Goal: Task Accomplishment & Management: Manage account settings

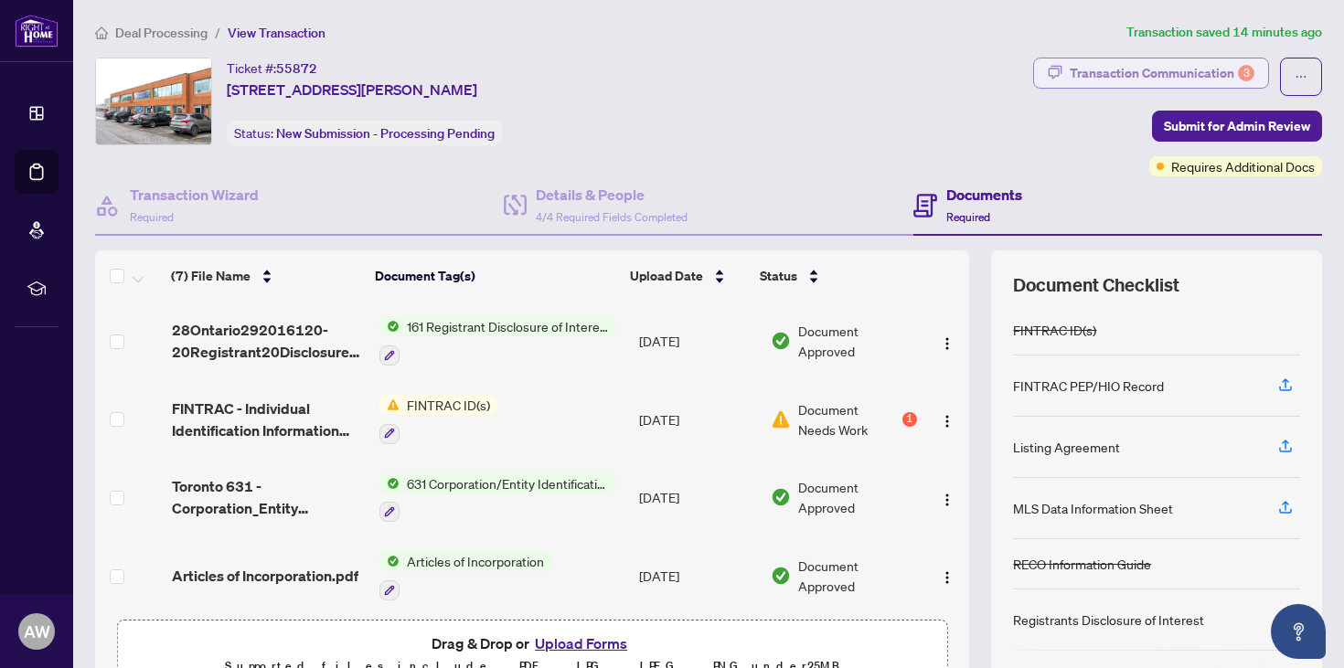
click at [1125, 81] on div "Transaction Communication 3" at bounding box center [1162, 73] width 185 height 29
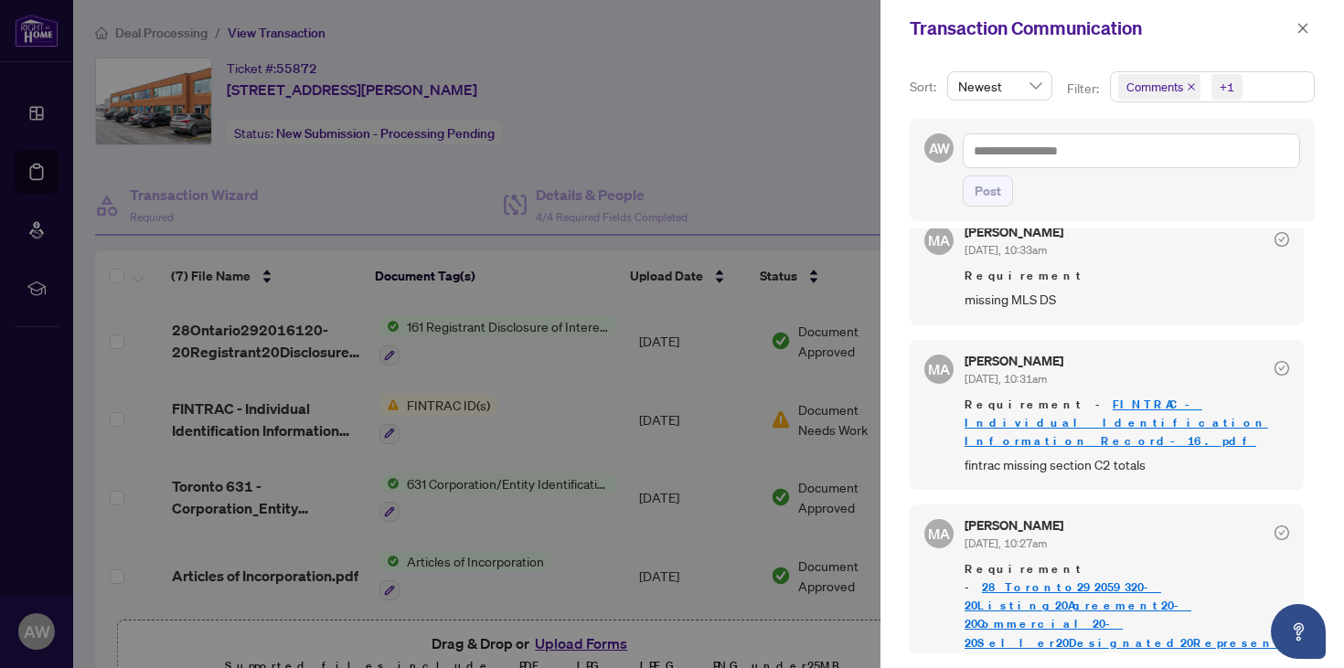
click at [1124, 604] on link "28Toronto292059320-20Listing20Agreement20-20Commercial20-20Seller20Designated20…" at bounding box center [1127, 642] width 324 height 125
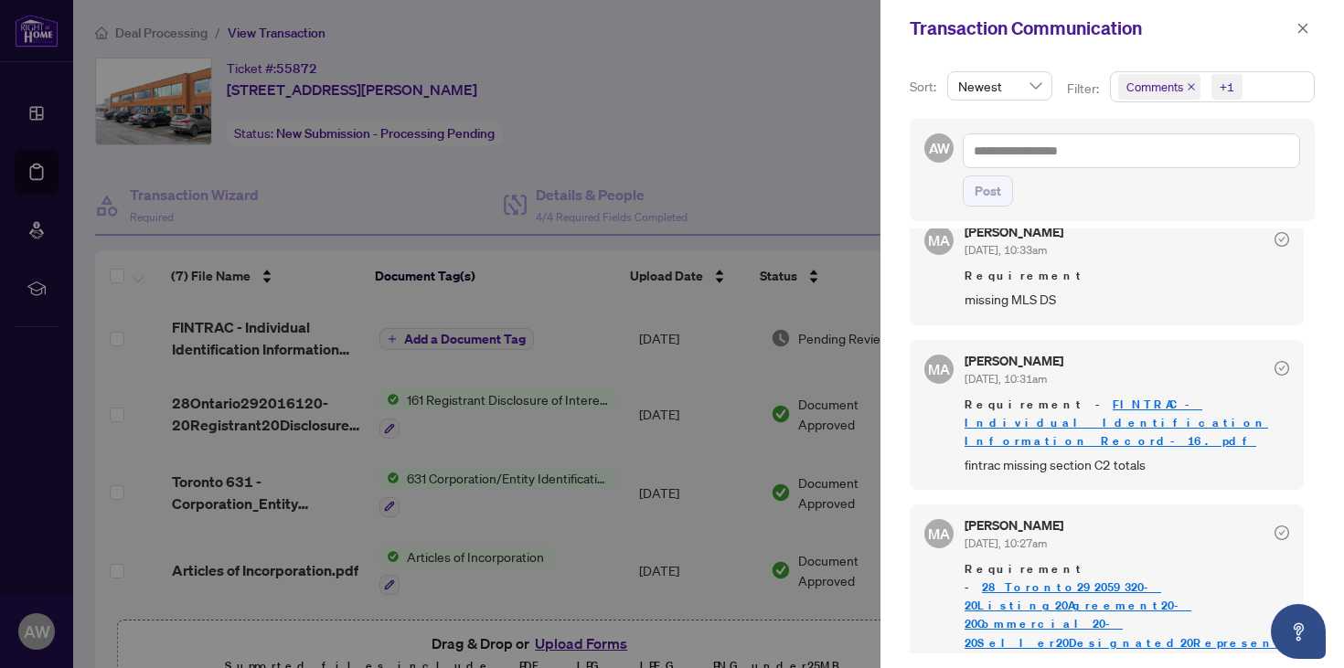
click at [711, 170] on div at bounding box center [672, 334] width 1344 height 668
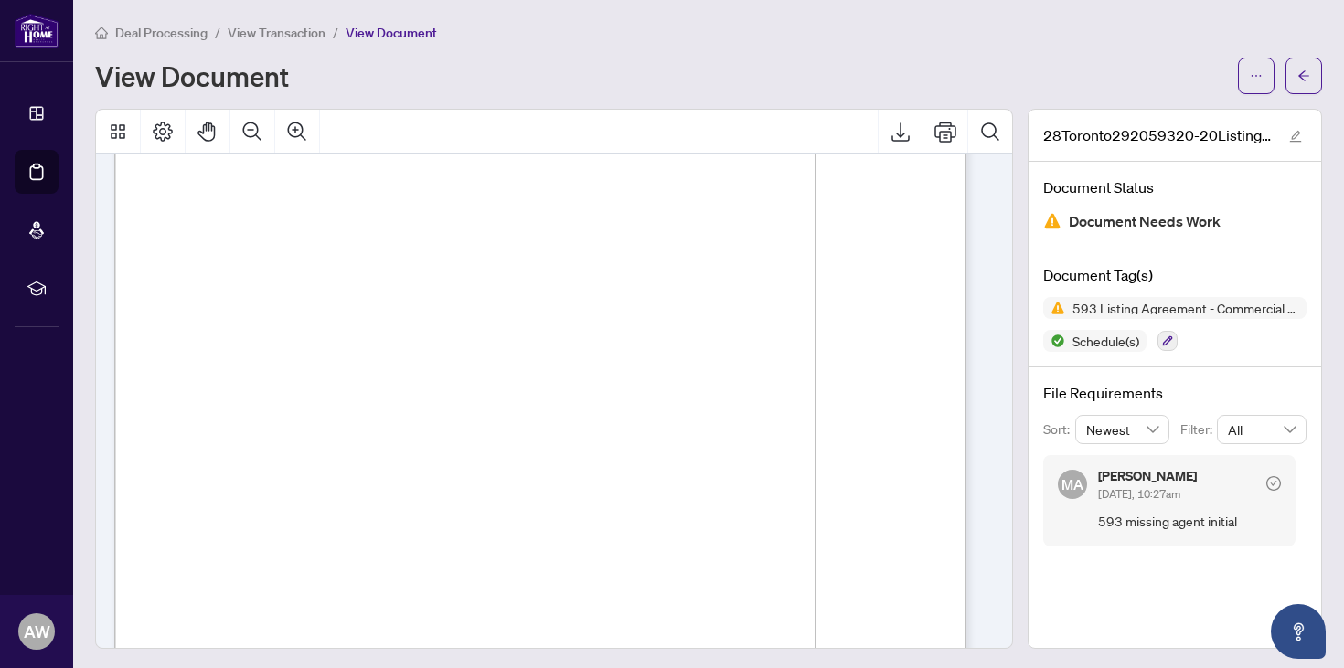
scroll to position [4718, 0]
click at [1297, 80] on icon "arrow-left" at bounding box center [1303, 75] width 13 height 13
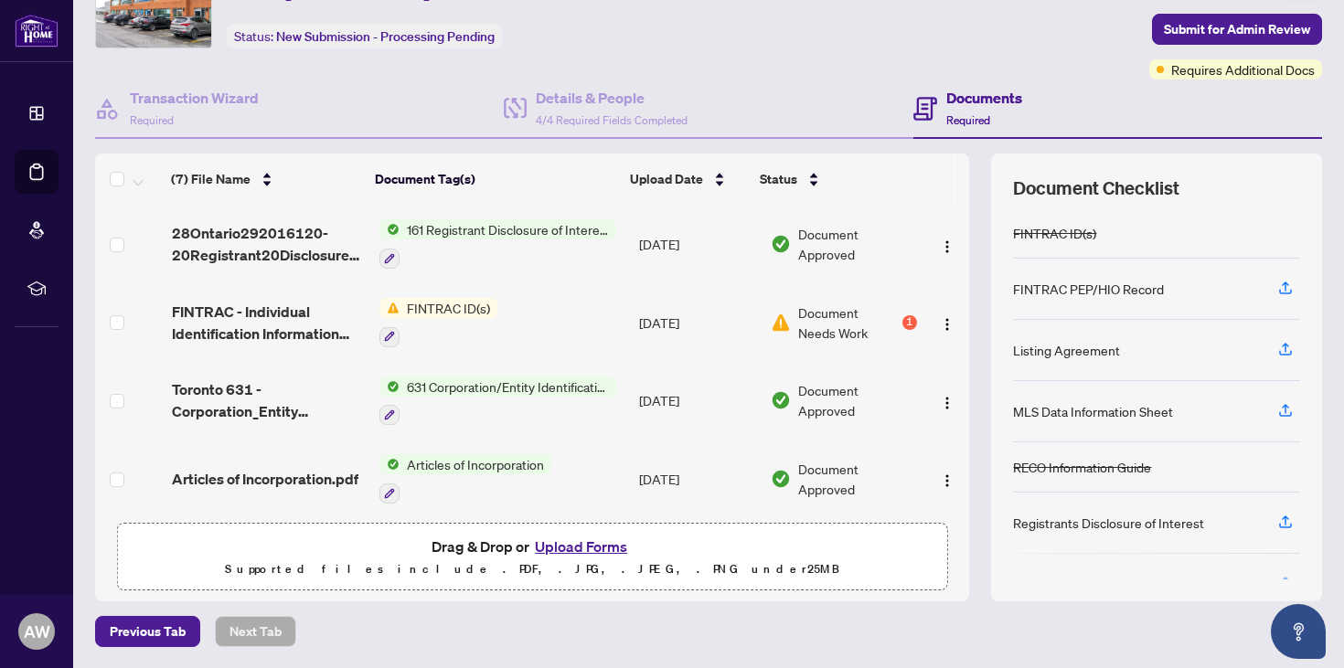
click at [802, 312] on span "Document Needs Work" at bounding box center [848, 323] width 100 height 40
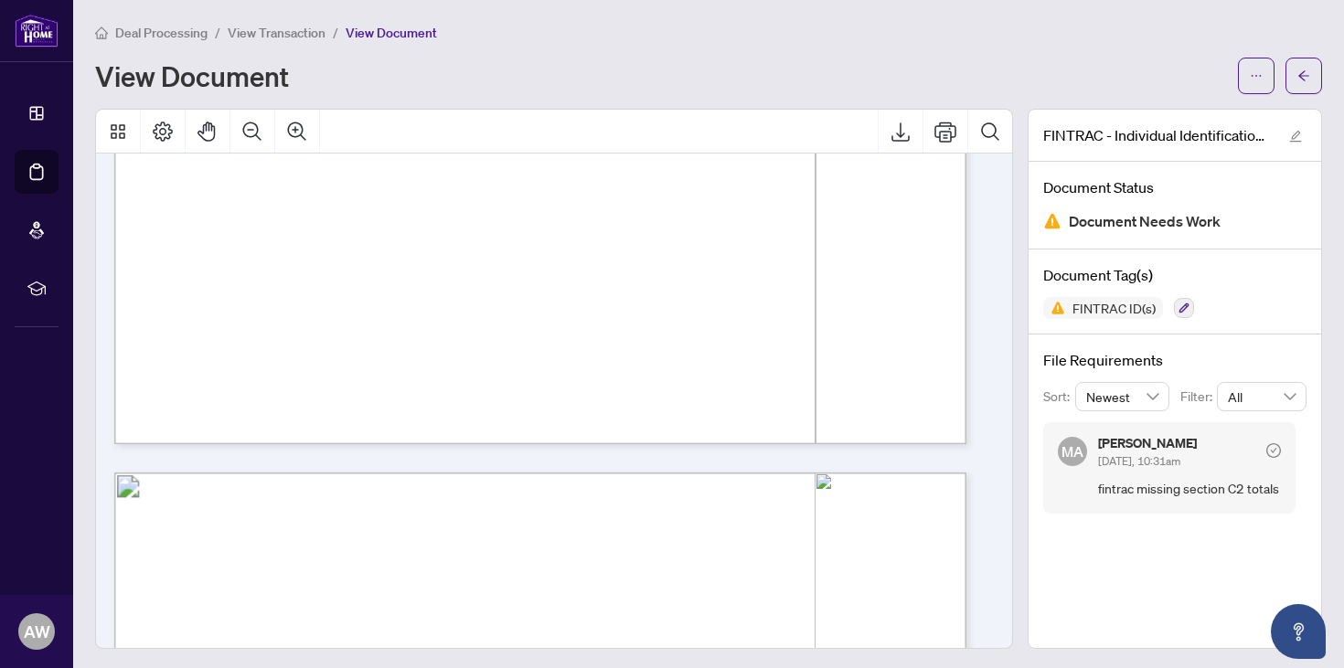
scroll to position [3098, 0]
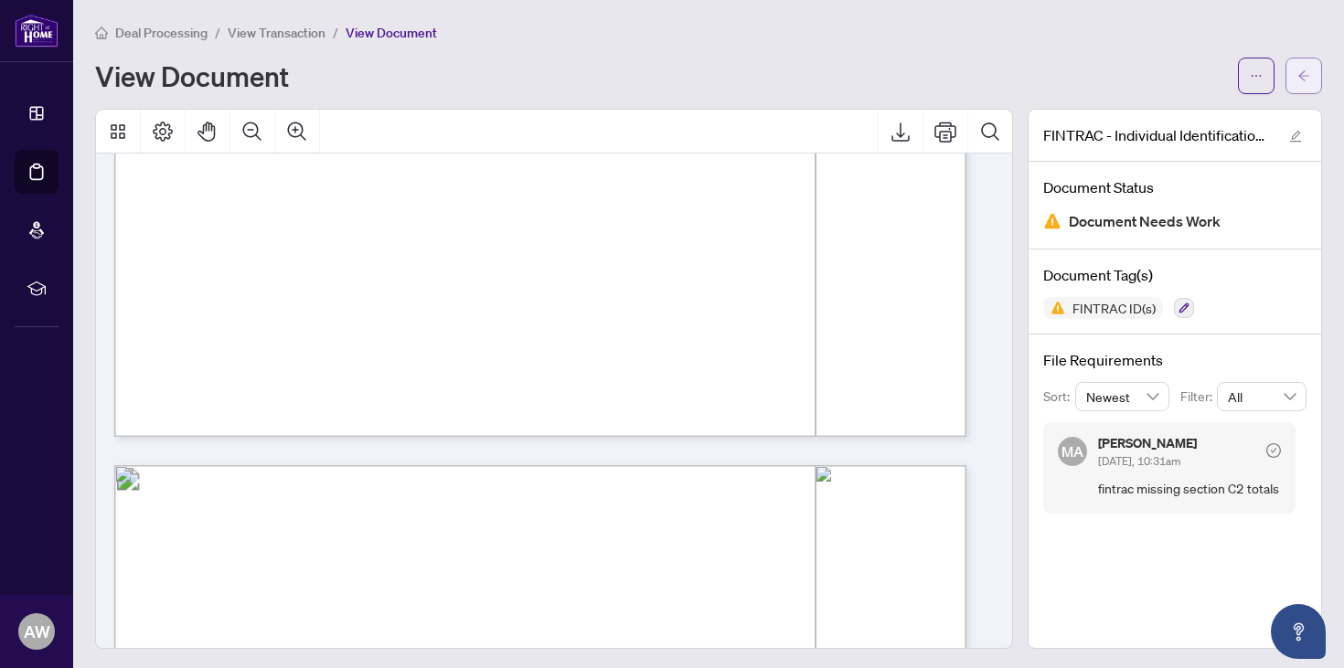
click at [1297, 70] on icon "arrow-left" at bounding box center [1303, 75] width 13 height 13
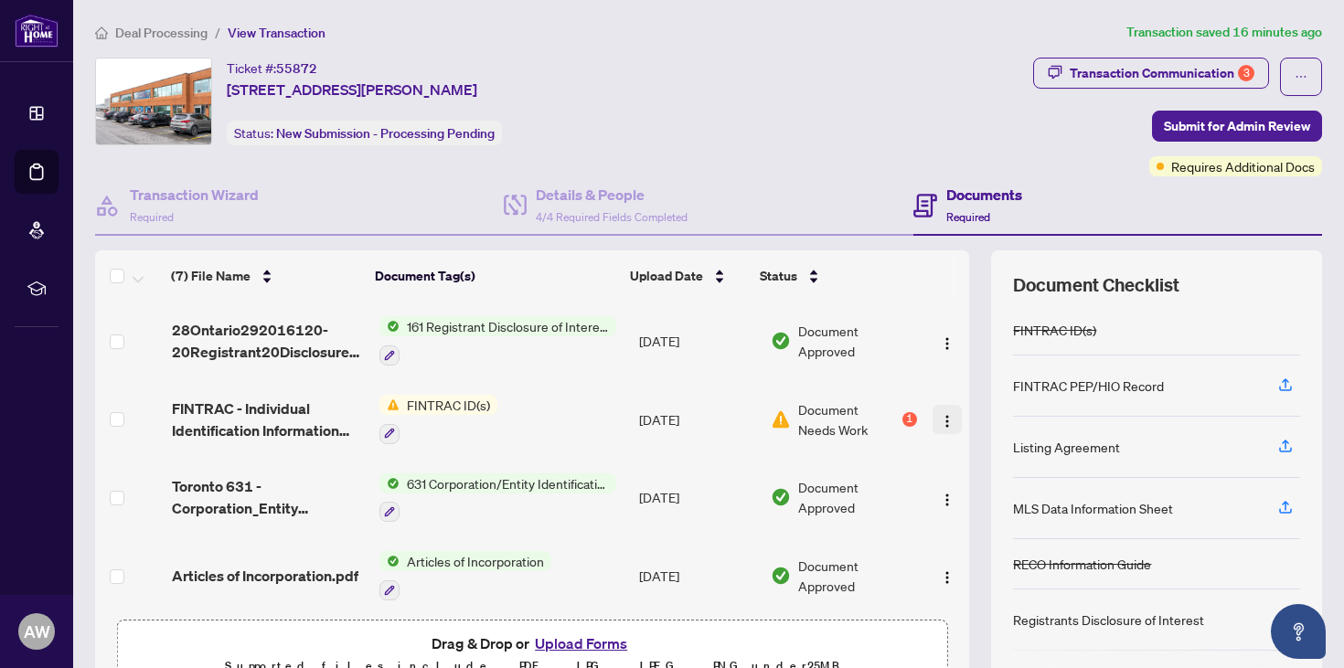
click at [940, 425] on img "button" at bounding box center [947, 421] width 15 height 15
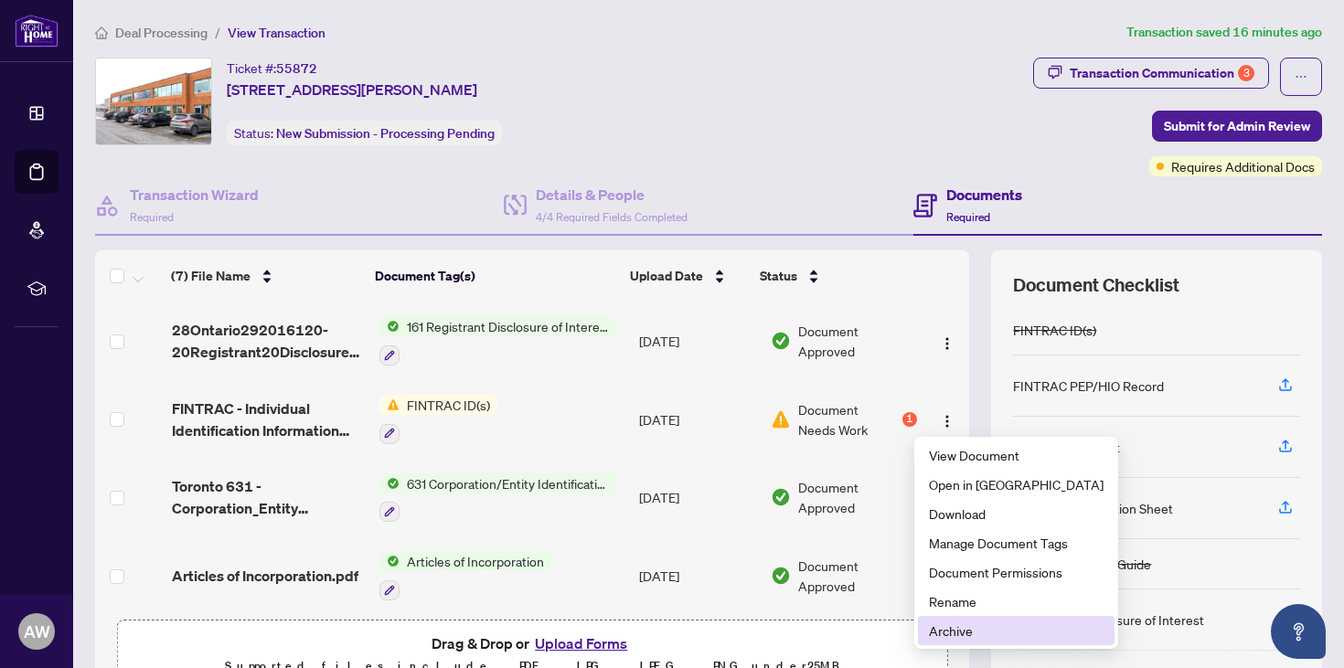
click at [933, 633] on span "Archive" at bounding box center [1016, 631] width 175 height 20
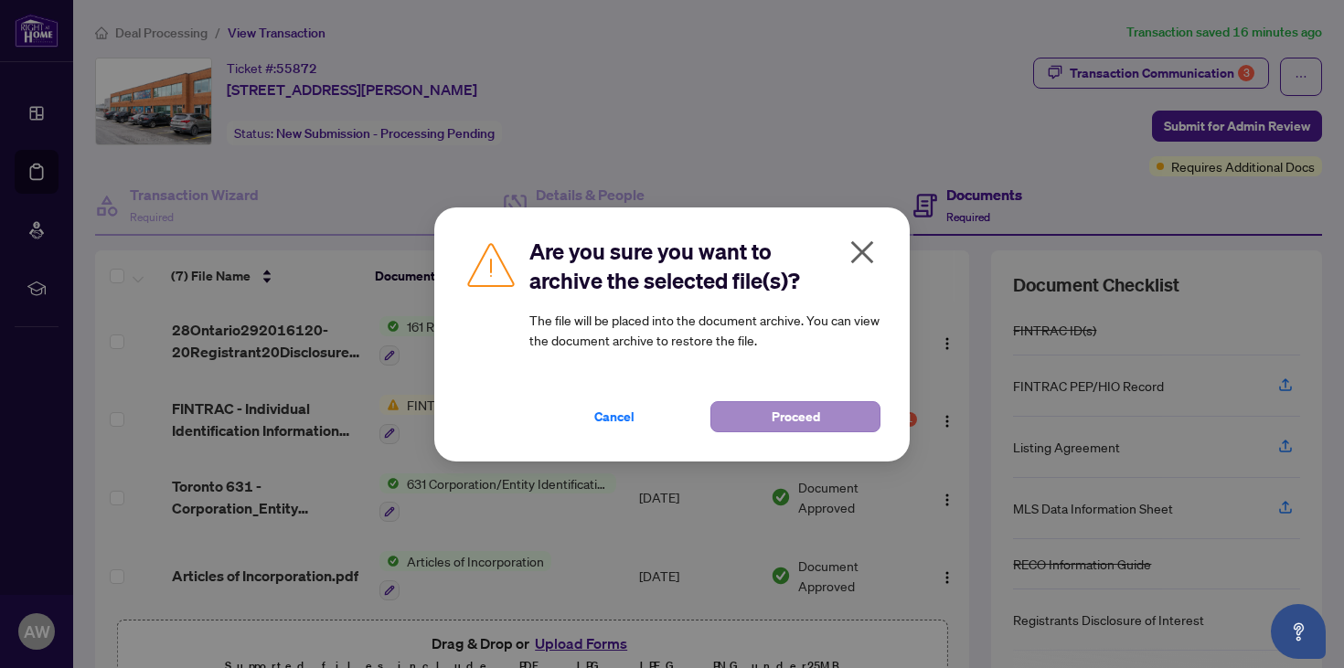
click at [782, 417] on span "Proceed" at bounding box center [796, 416] width 48 height 29
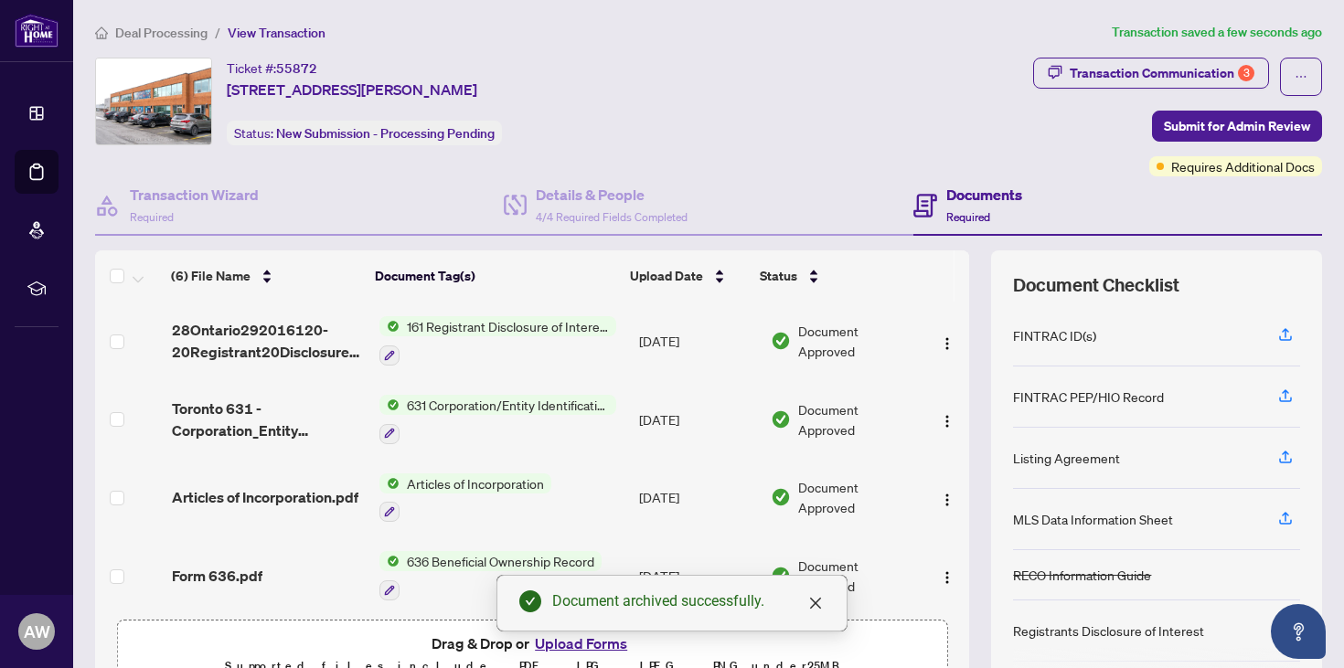
click at [585, 632] on div "Document archived successfully." at bounding box center [671, 603] width 351 height 57
click at [572, 653] on button "Upload Forms" at bounding box center [580, 644] width 103 height 24
click at [817, 603] on icon "close" at bounding box center [815, 603] width 15 height 15
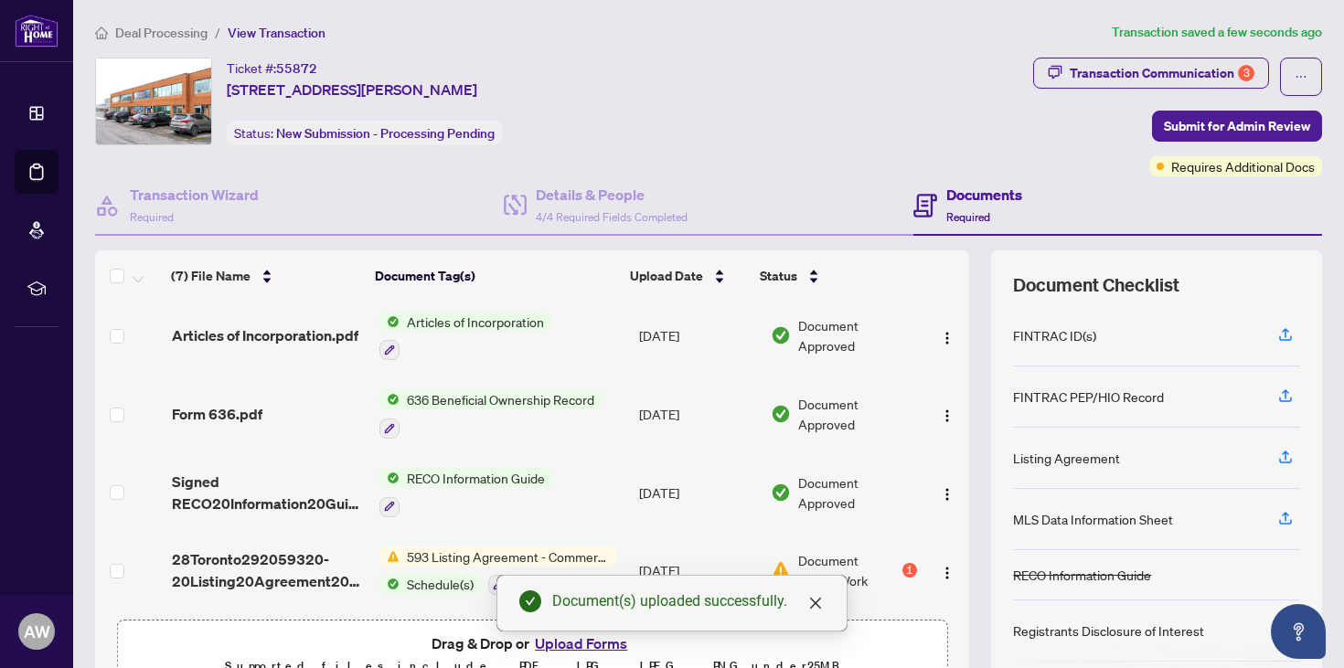
scroll to position [46, 0]
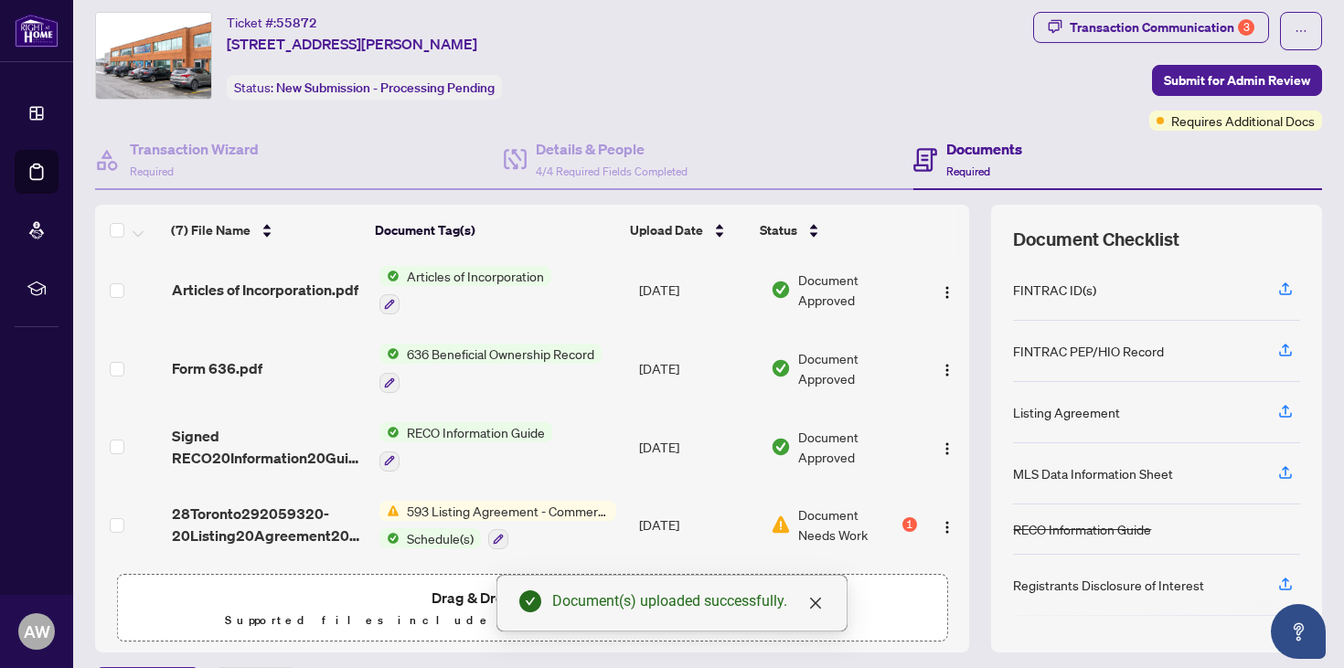
click at [807, 526] on span "Document Needs Work" at bounding box center [848, 525] width 100 height 40
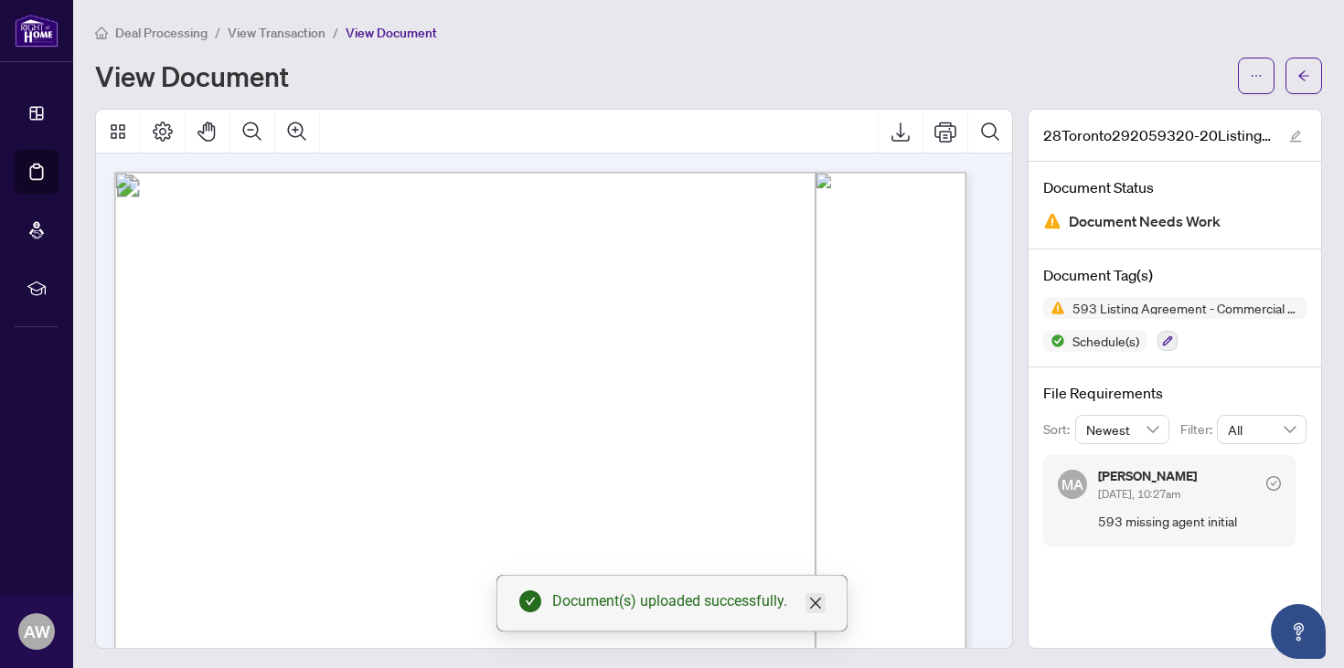
click at [821, 599] on icon "close" at bounding box center [815, 603] width 11 height 11
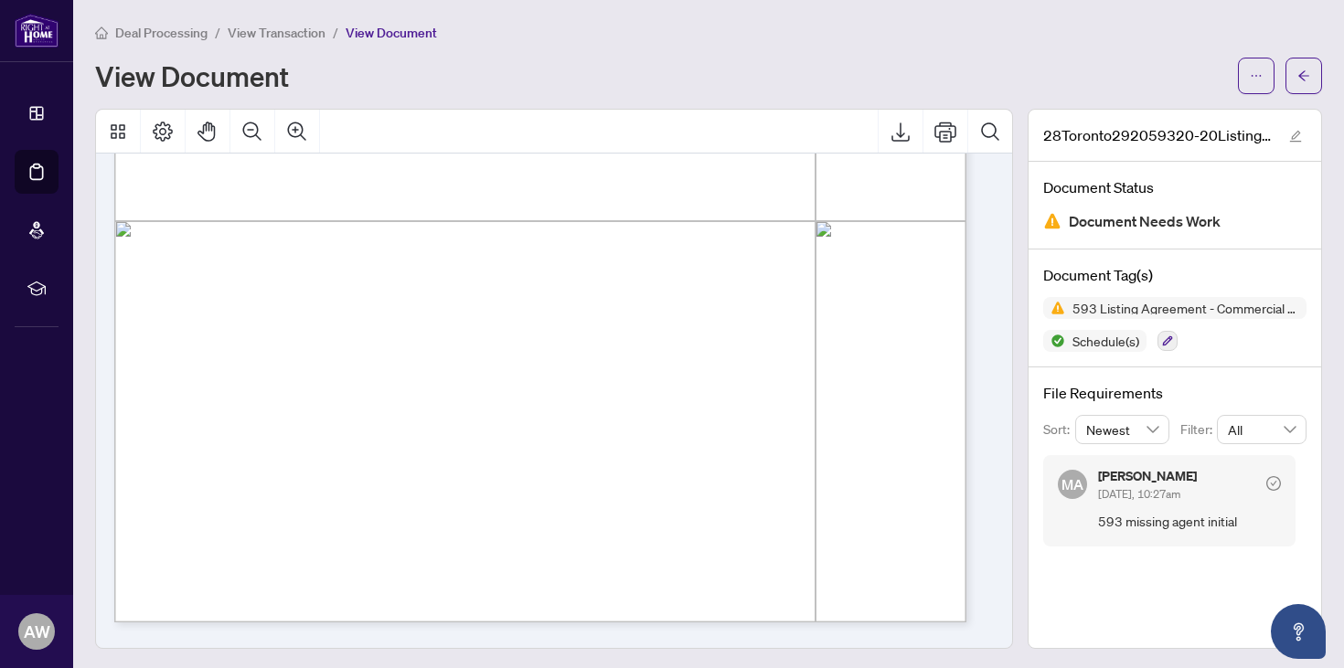
scroll to position [655, 0]
click at [893, 140] on icon "Export" at bounding box center [900, 132] width 18 height 19
click at [1297, 77] on icon "arrow-left" at bounding box center [1303, 75] width 13 height 13
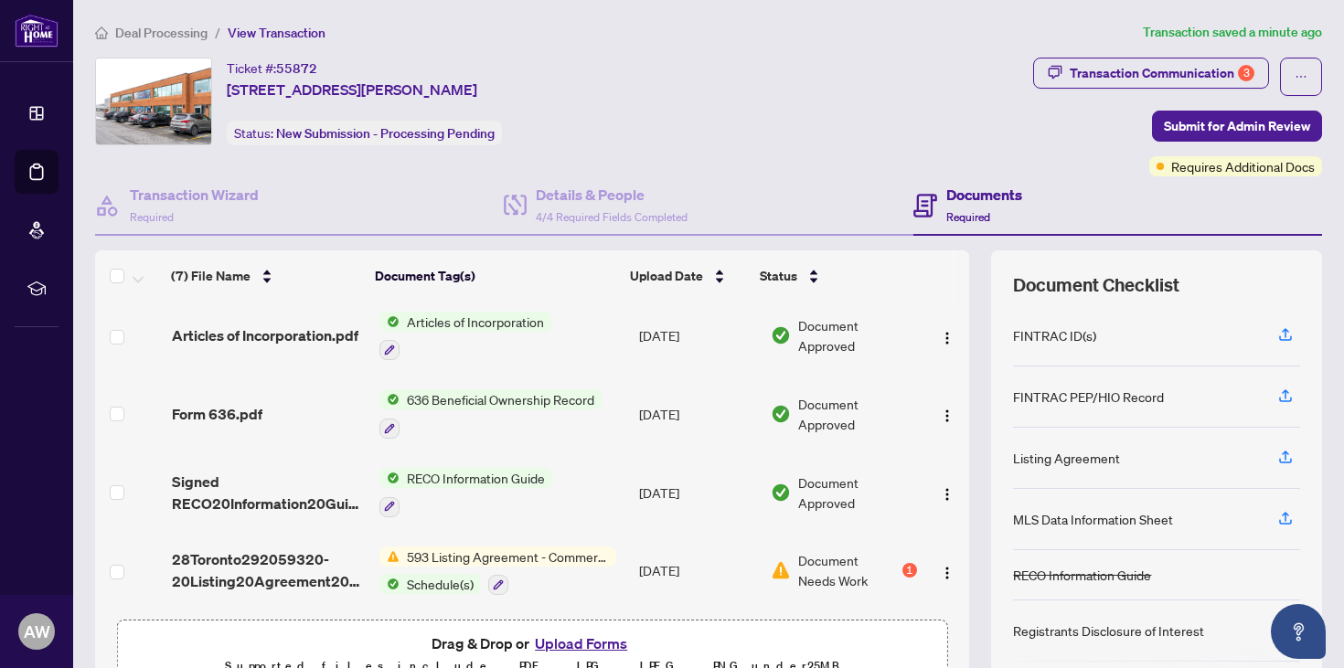
scroll to position [242, 0]
click at [940, 566] on img "button" at bounding box center [947, 573] width 15 height 15
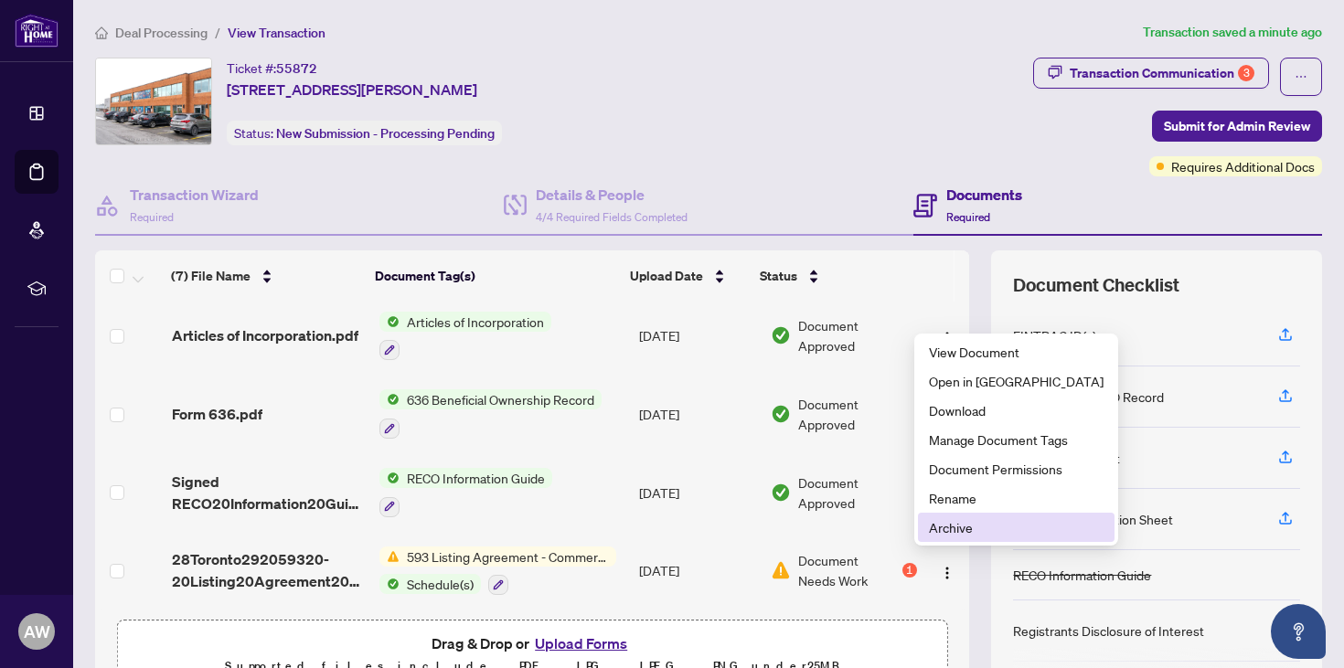
click at [966, 533] on span "Archive" at bounding box center [1016, 527] width 175 height 20
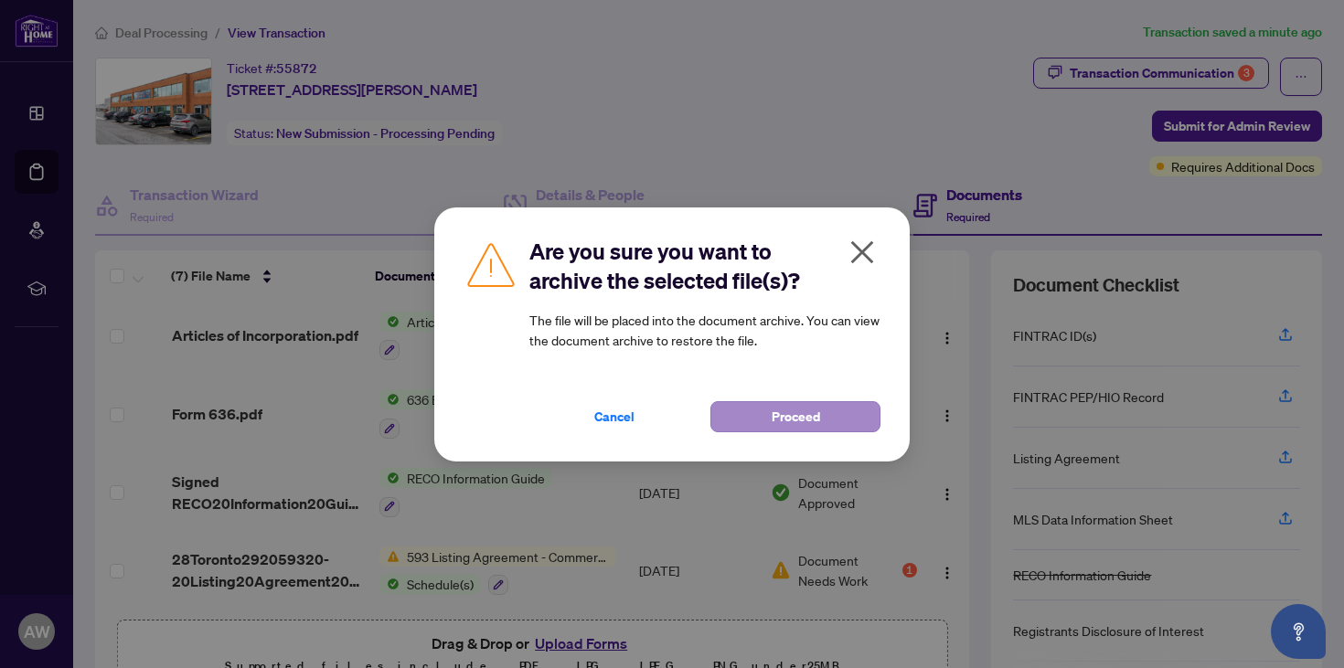
click at [772, 410] on span "Proceed" at bounding box center [796, 416] width 48 height 29
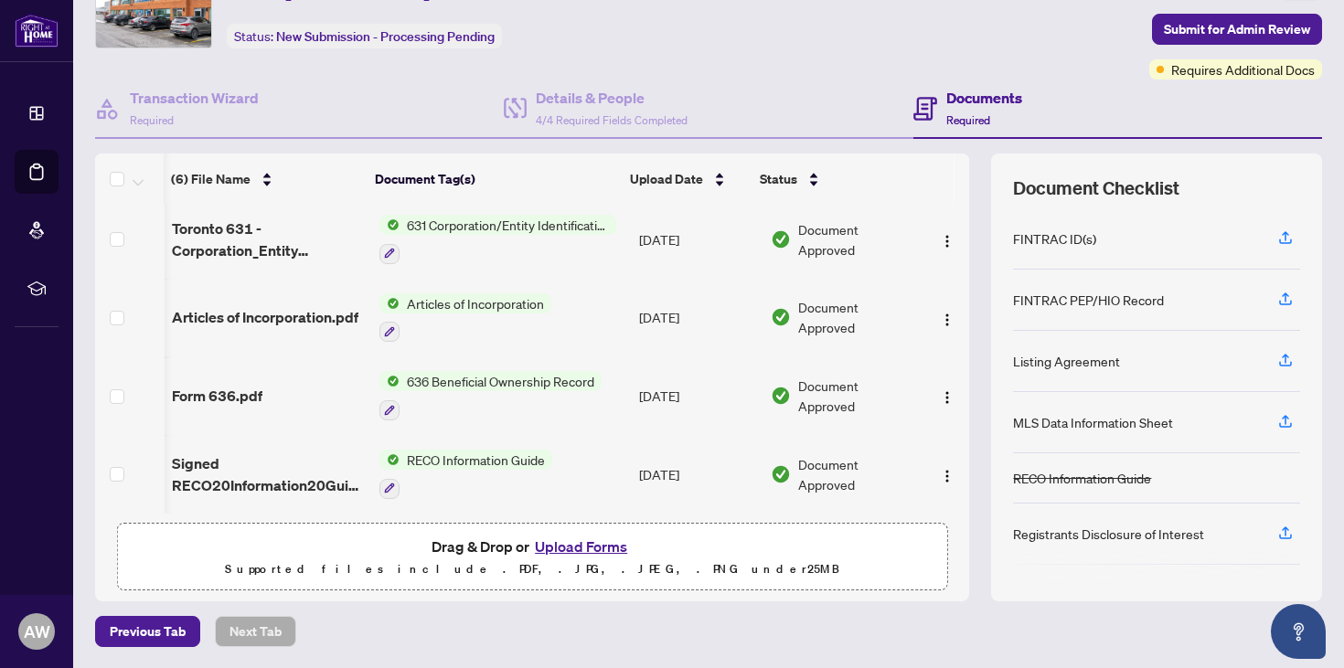
scroll to position [0, 0]
click at [600, 549] on button "Upload Forms" at bounding box center [580, 547] width 103 height 24
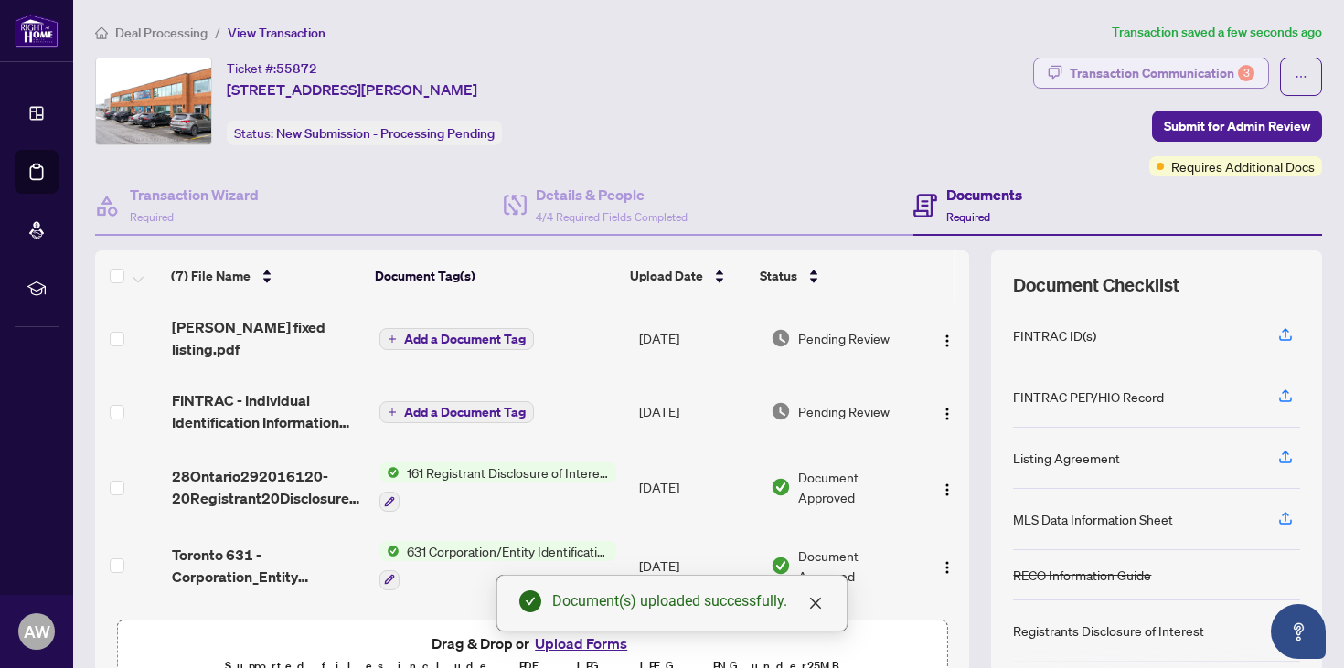
click at [1109, 78] on div "Transaction Communication 3" at bounding box center [1162, 73] width 185 height 29
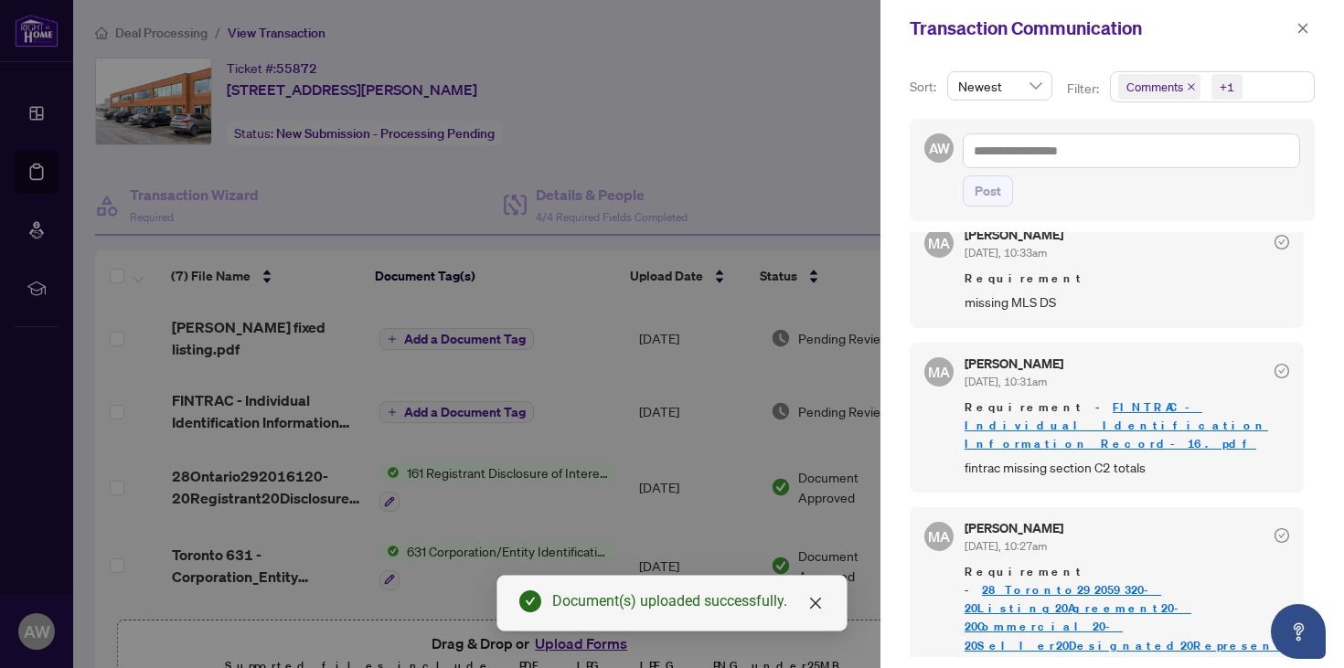
scroll to position [28, 0]
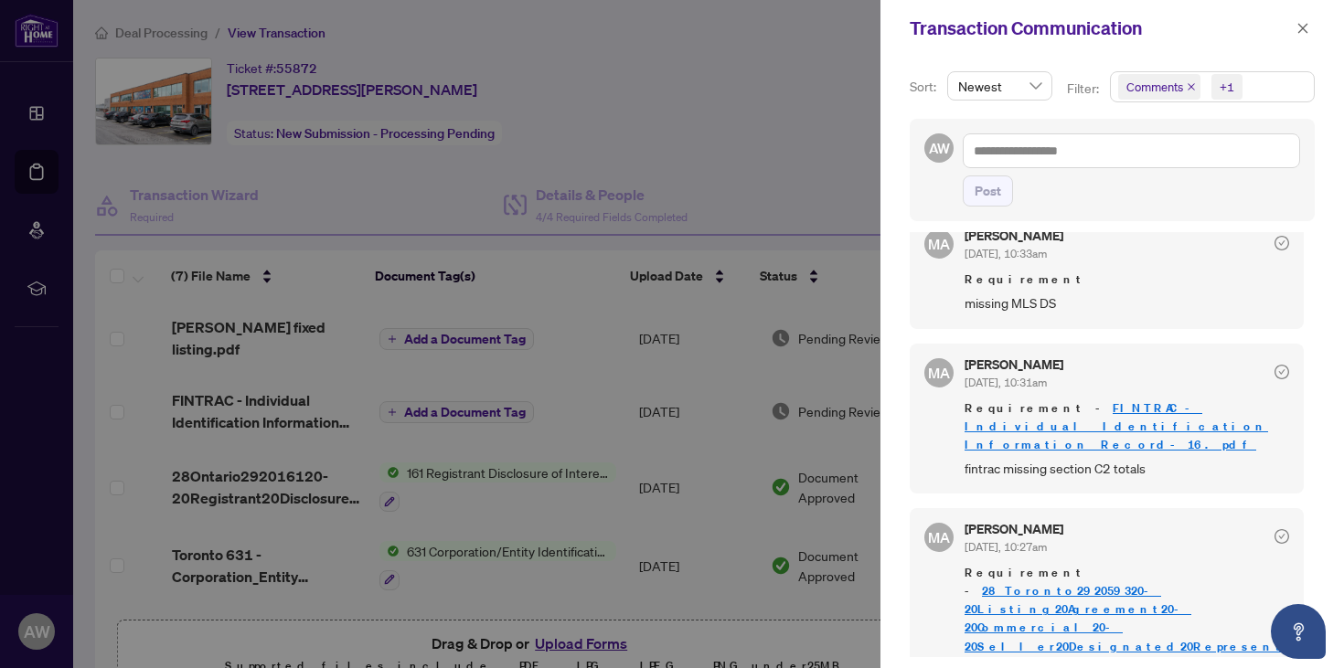
click at [789, 149] on div at bounding box center [672, 334] width 1344 height 668
click at [1310, 21] on button "button" at bounding box center [1303, 28] width 24 height 22
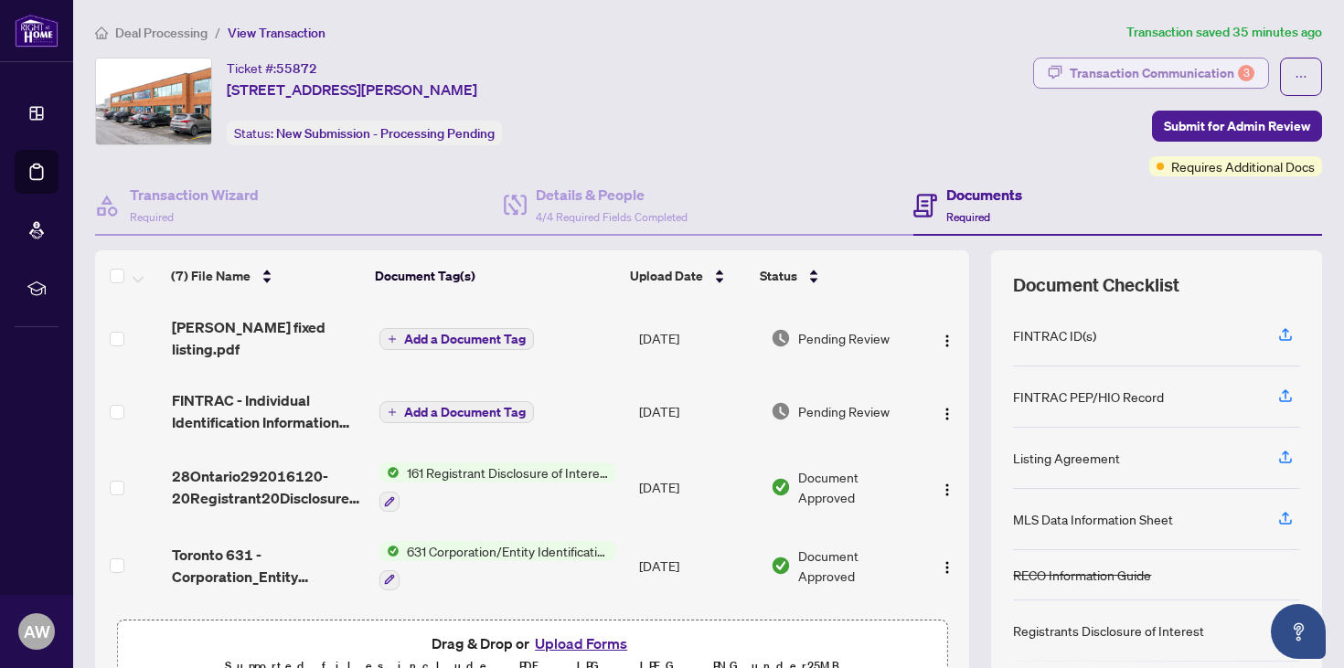
click at [1107, 73] on div "Transaction Communication 3" at bounding box center [1162, 73] width 185 height 29
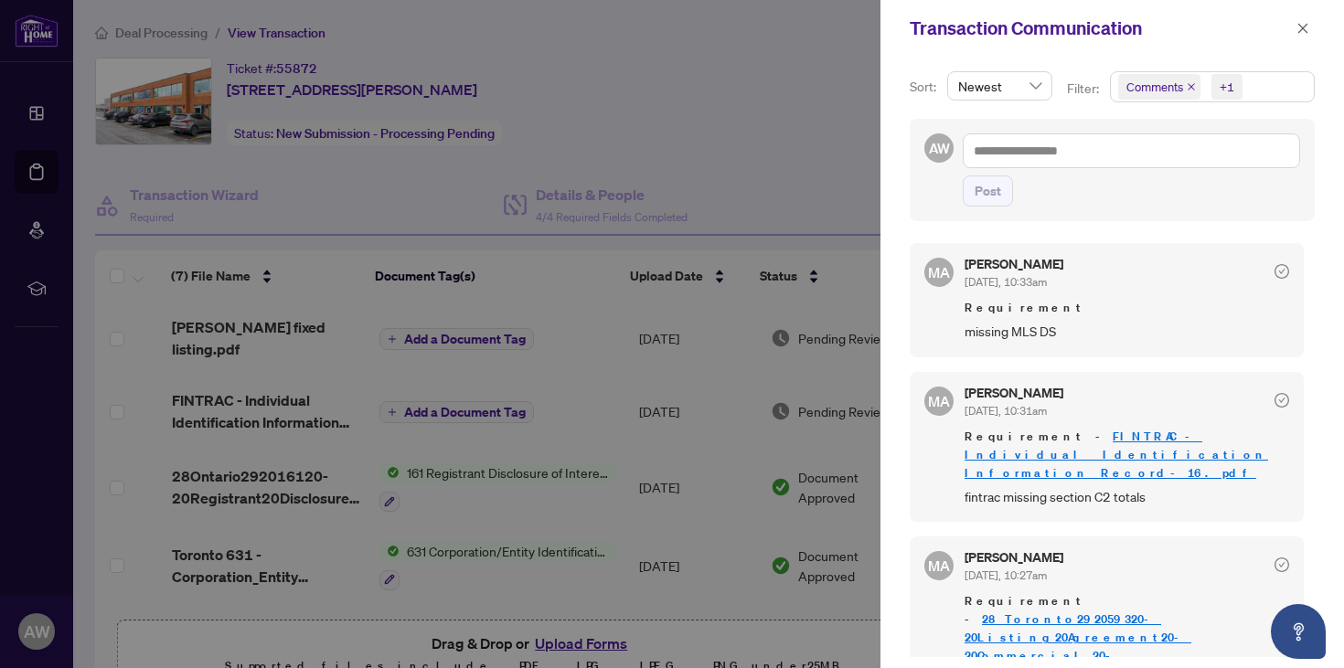
scroll to position [0, 0]
click at [831, 131] on div at bounding box center [672, 334] width 1344 height 668
click at [1305, 27] on icon "close" at bounding box center [1303, 28] width 10 height 10
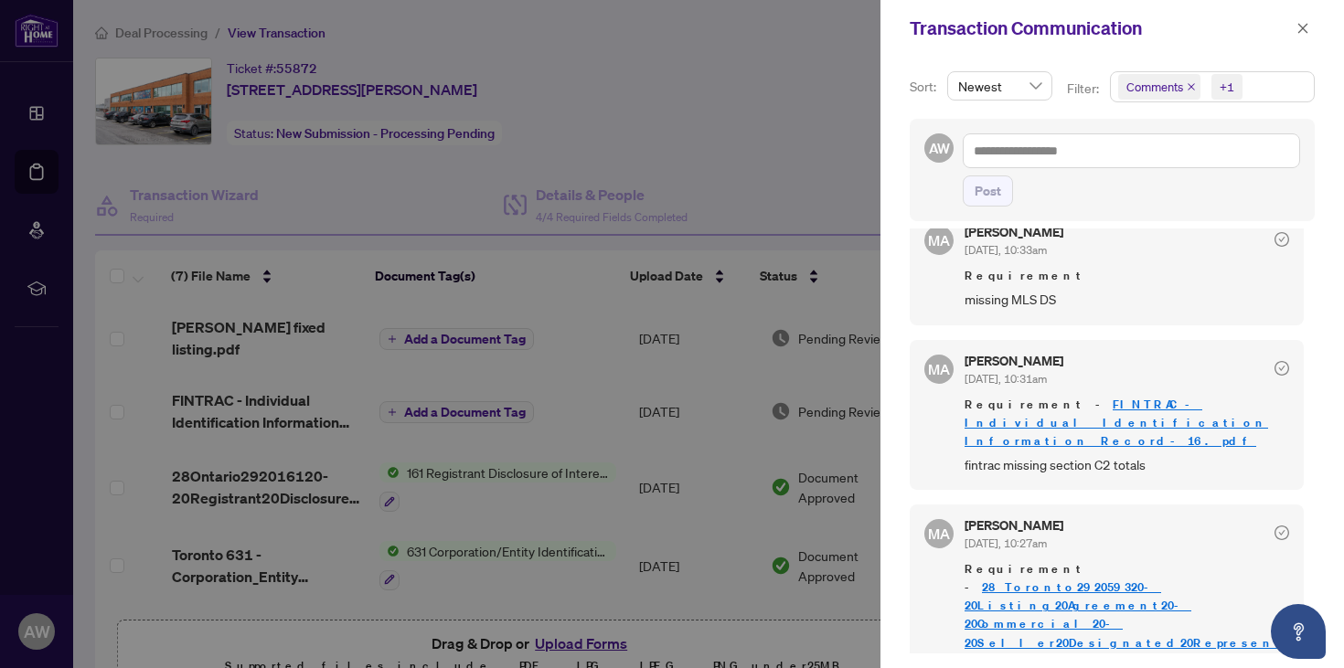
click at [619, 153] on div at bounding box center [672, 334] width 1344 height 668
click at [1295, 27] on button "button" at bounding box center [1303, 28] width 24 height 22
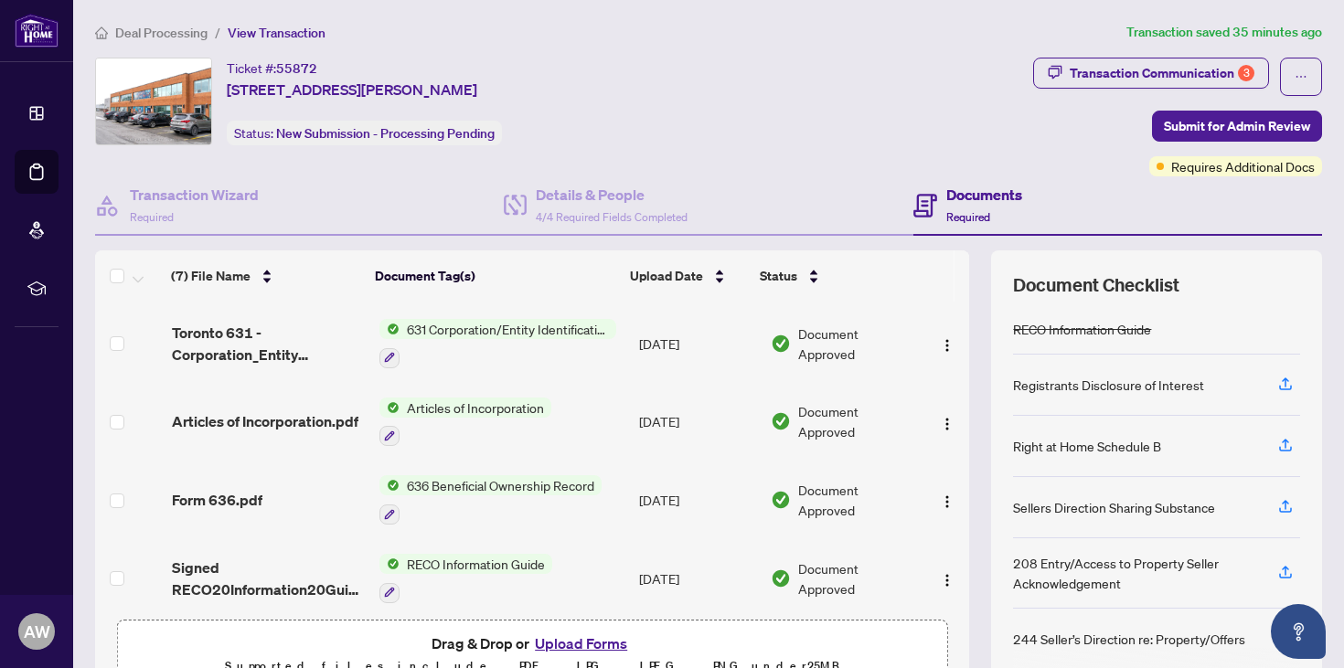
scroll to position [235, 0]
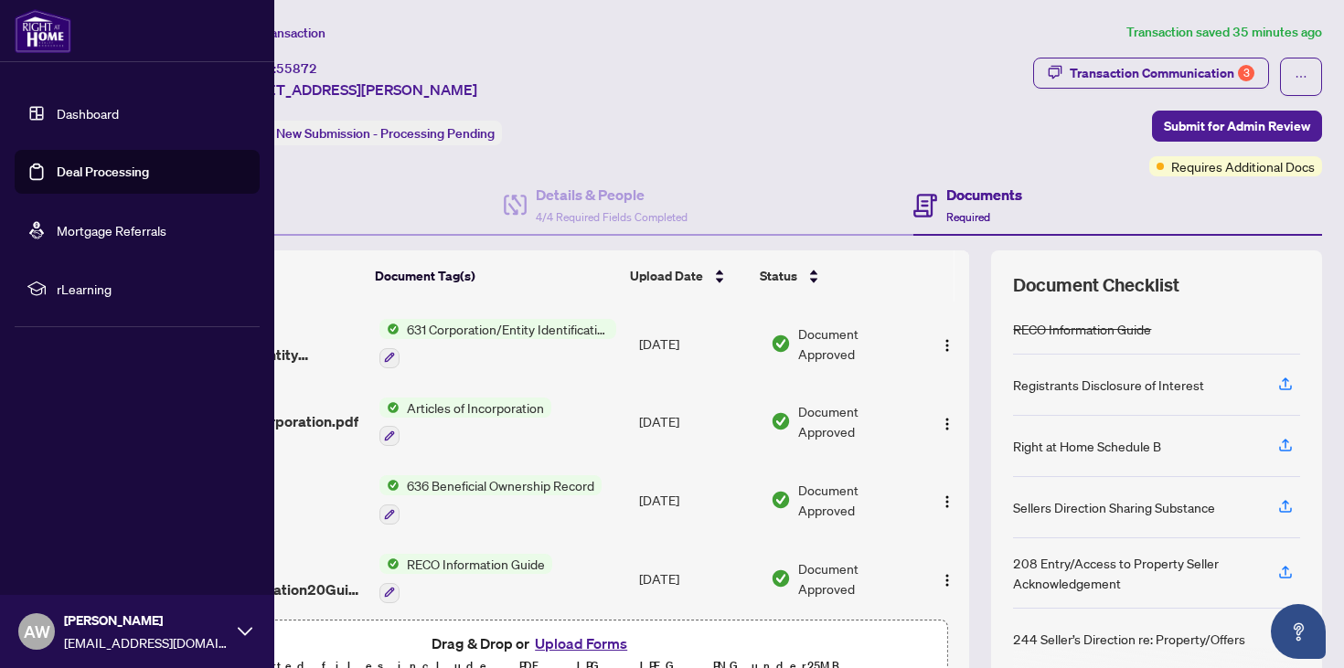
click at [57, 168] on link "Deal Processing" at bounding box center [103, 172] width 92 height 16
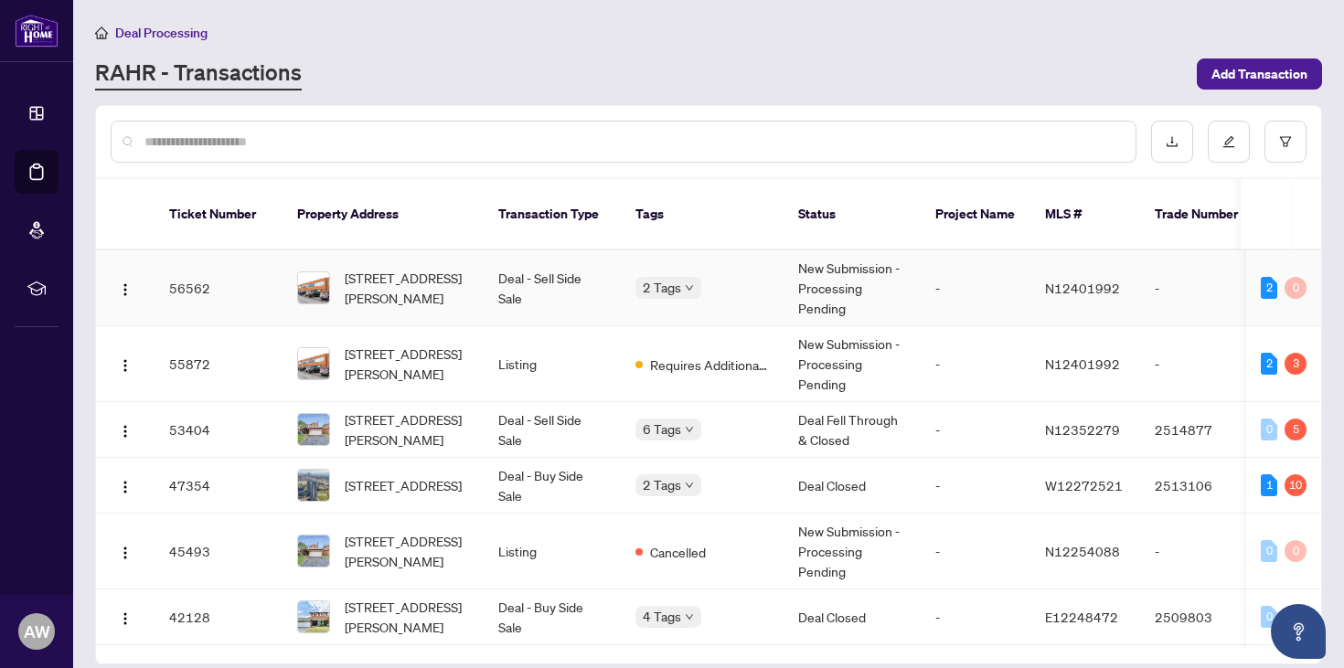
click at [496, 272] on td "Deal - Sell Side Sale" at bounding box center [552, 289] width 137 height 76
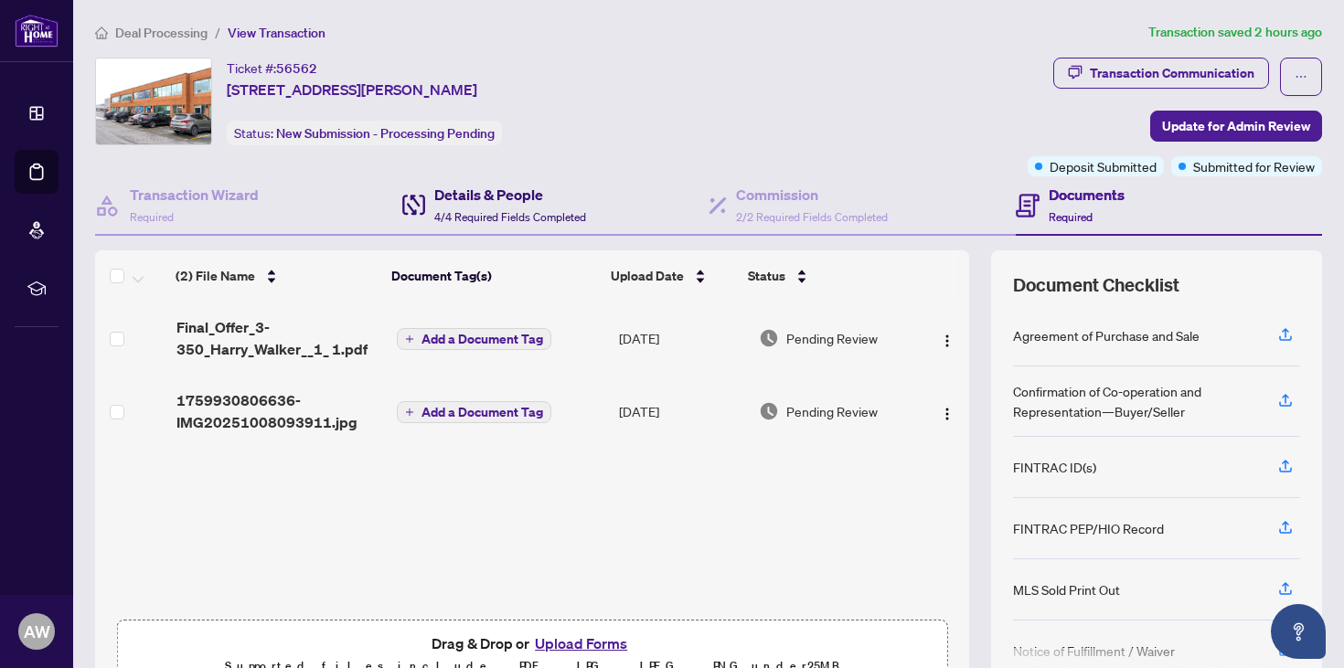
click at [557, 222] on span "4/4 Required Fields Completed" at bounding box center [510, 217] width 152 height 14
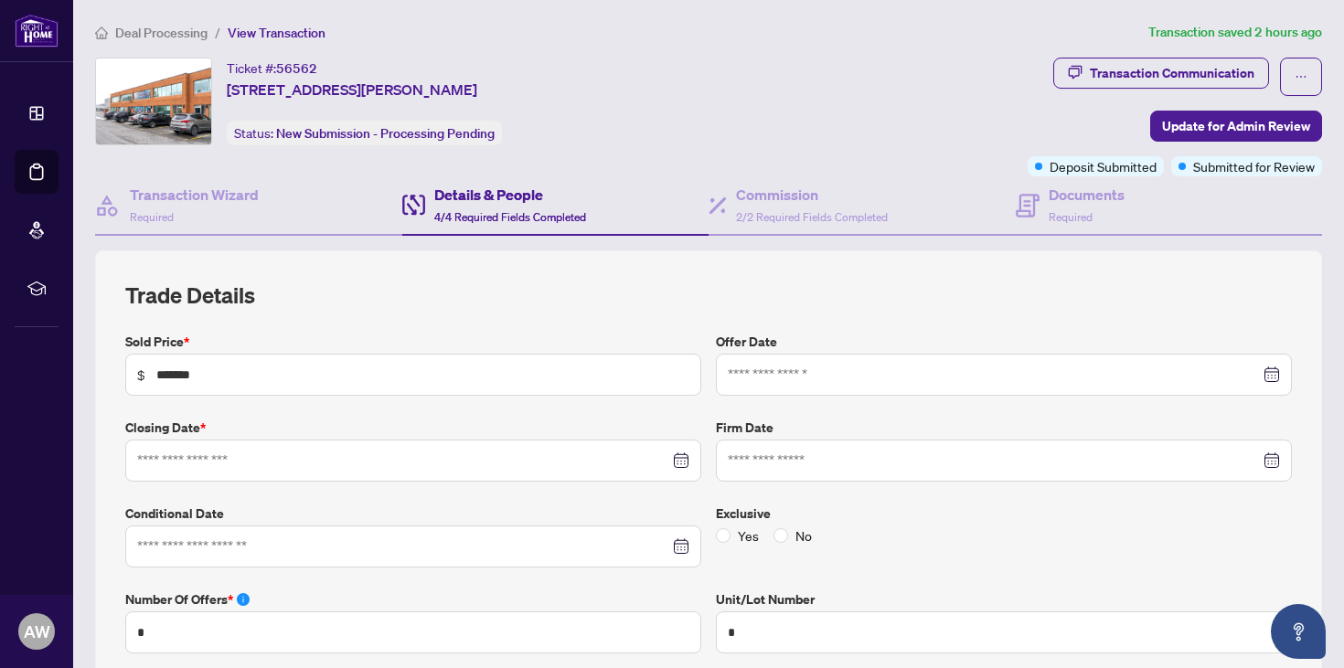
type input "**********"
click at [742, 183] on div "Commission 2/2 Required Fields Completed" at bounding box center [862, 205] width 307 height 59
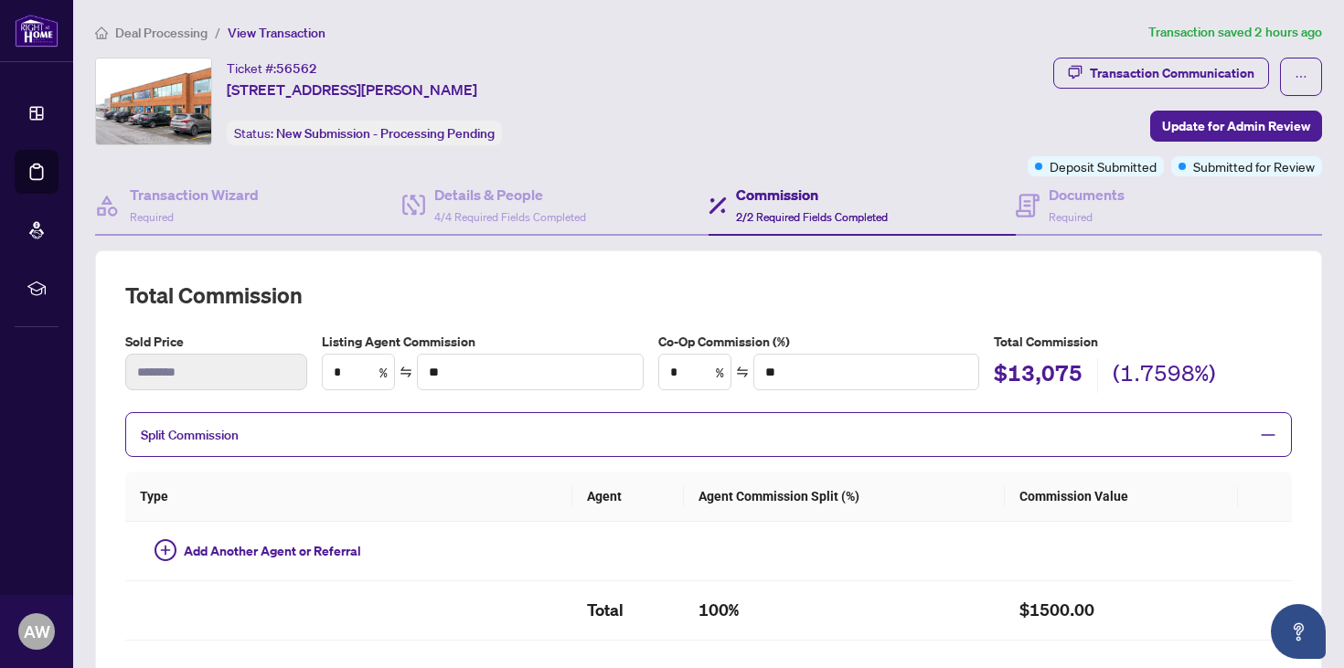
type input "***"
type input "******"
type input "****"
type input "*******"
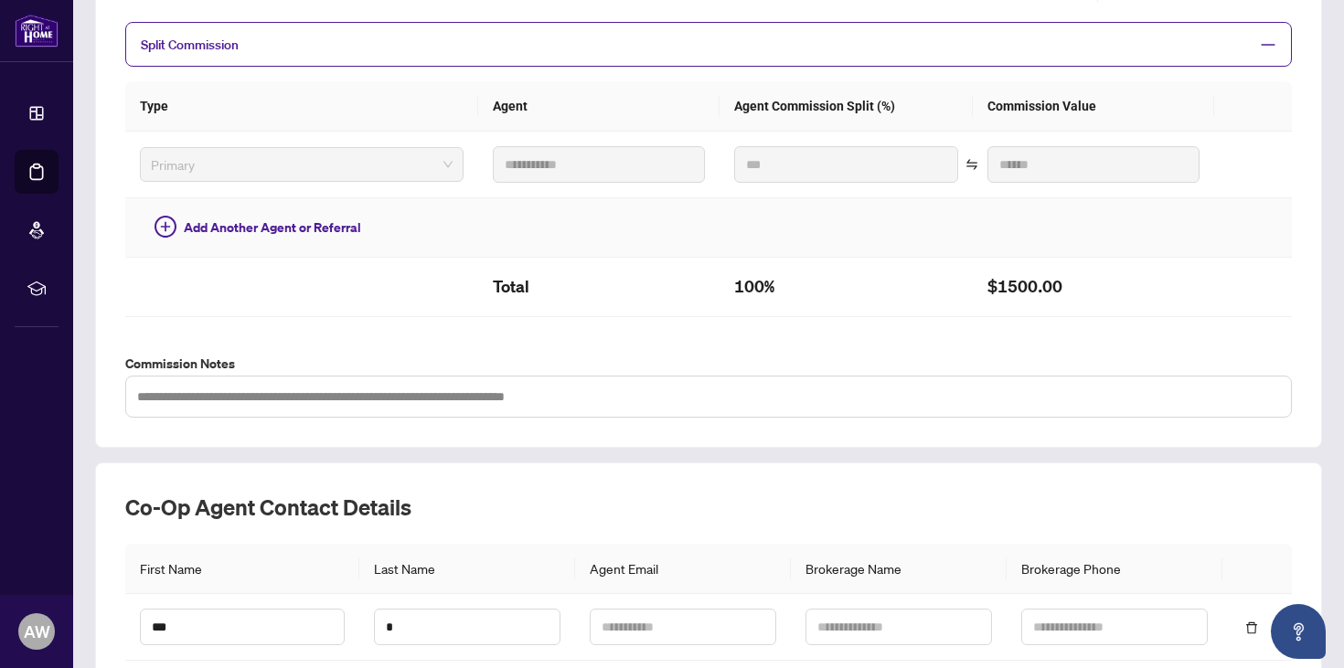
scroll to position [412, 0]
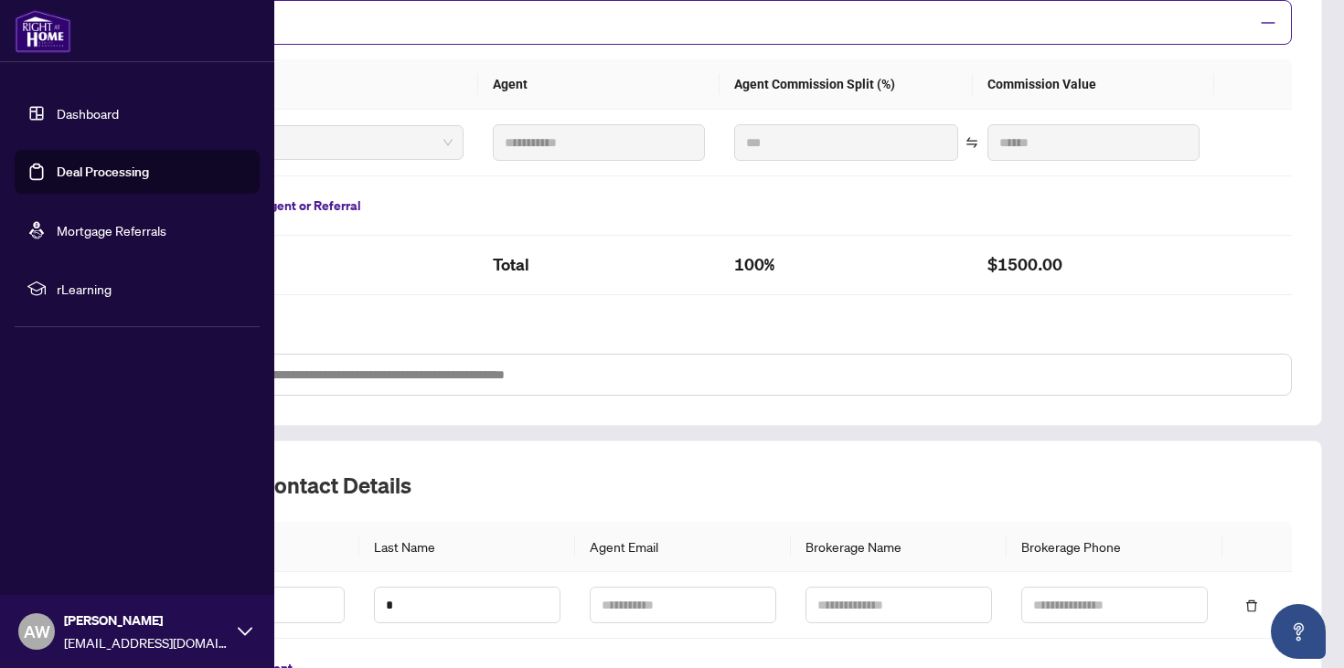
click at [57, 180] on link "Deal Processing" at bounding box center [103, 172] width 92 height 16
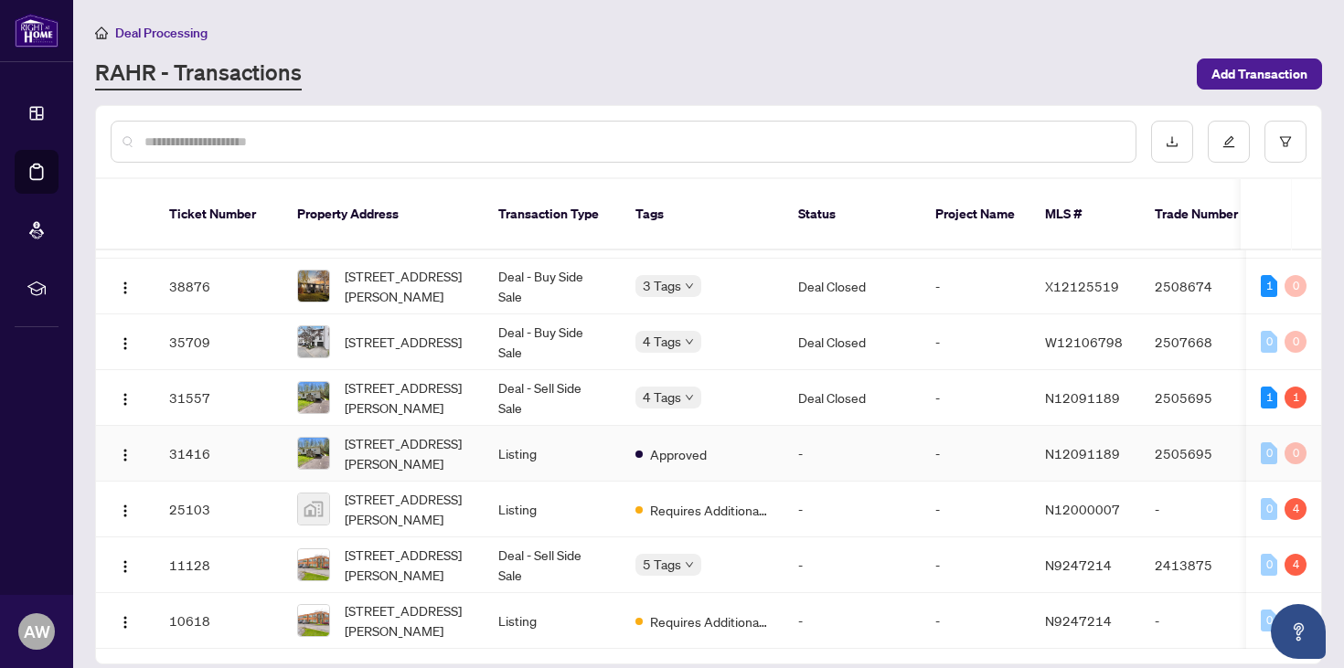
scroll to position [468, 0]
click at [822, 605] on td "-" at bounding box center [852, 621] width 137 height 56
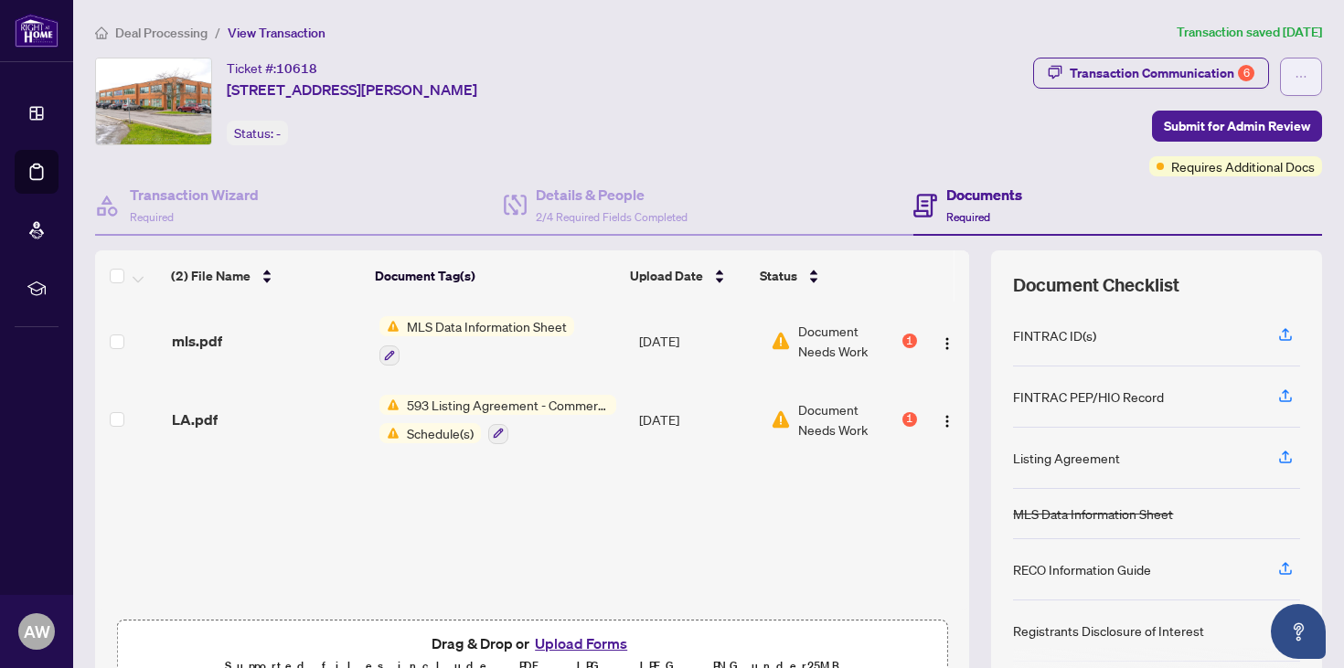
click at [1280, 69] on button "button" at bounding box center [1301, 77] width 42 height 38
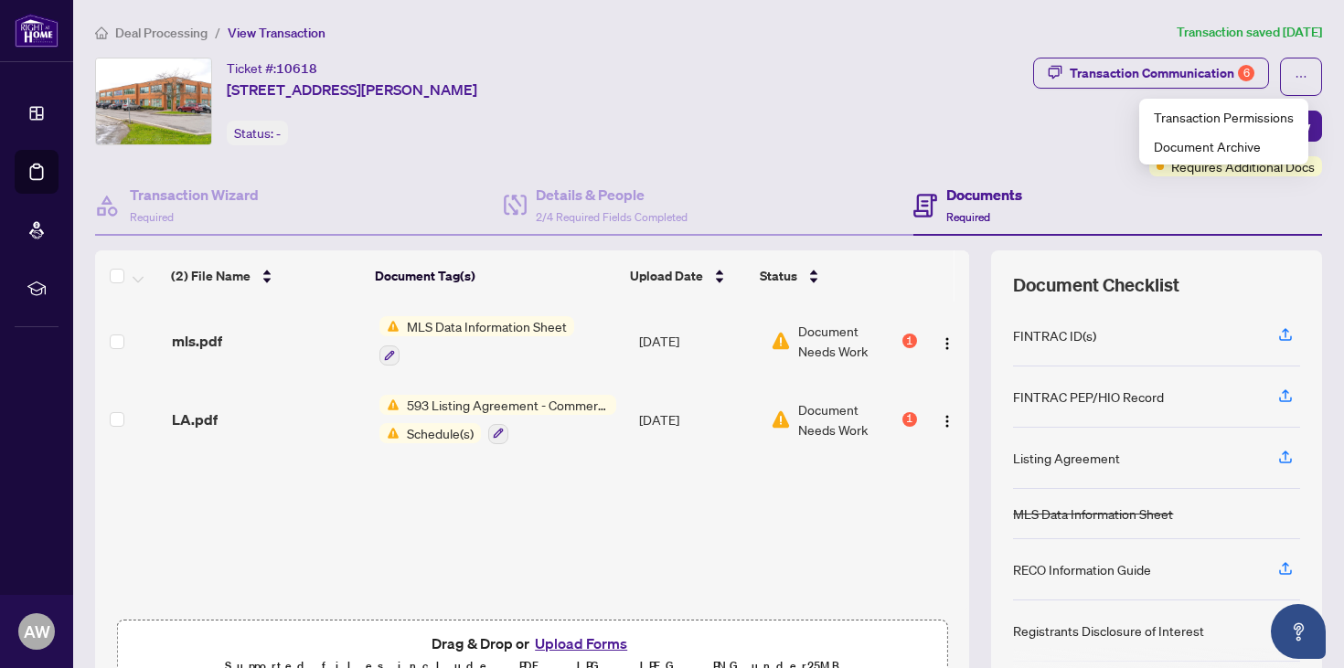
click at [1228, 216] on div "Documents Required" at bounding box center [1117, 205] width 409 height 59
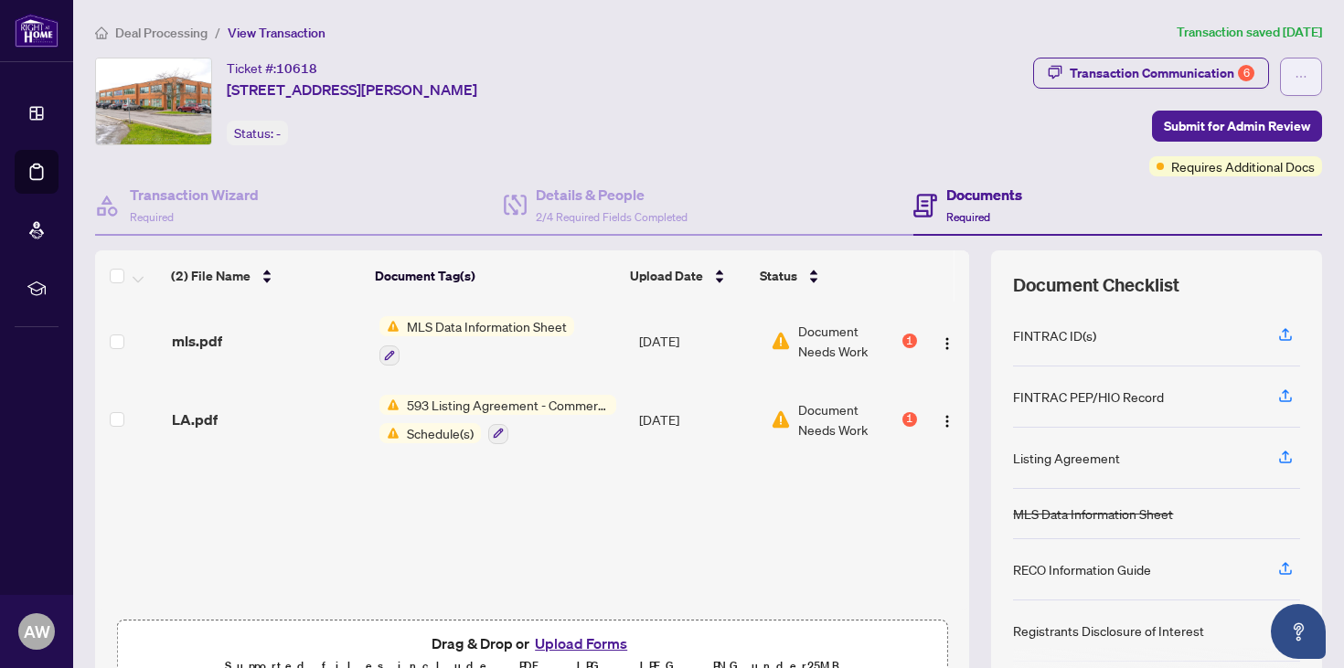
click at [1280, 83] on button "button" at bounding box center [1301, 77] width 42 height 38
